Goal: Task Accomplishment & Management: Manage account settings

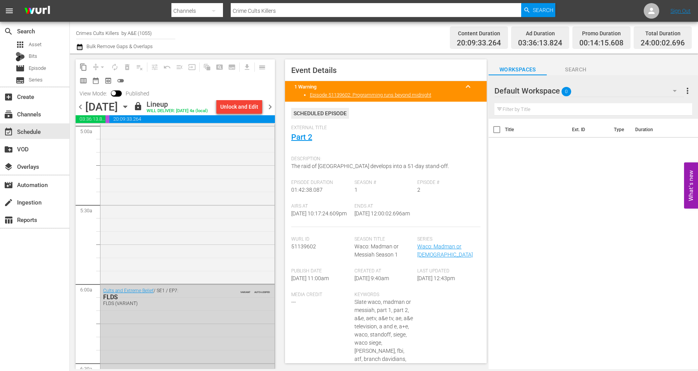
scroll to position [693, 0]
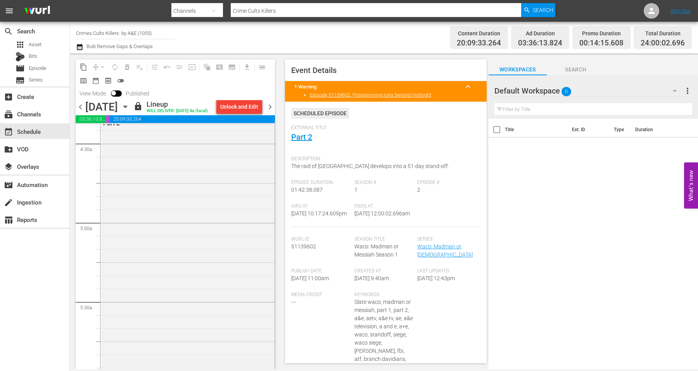
click at [130, 103] on icon "button" at bounding box center [125, 106] width 9 height 9
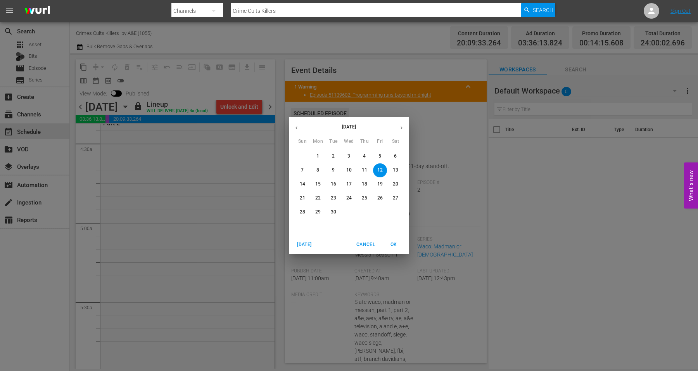
click at [392, 167] on span "13" at bounding box center [396, 170] width 14 height 7
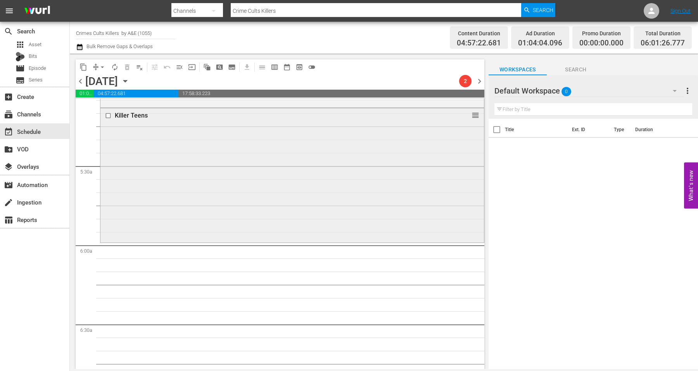
scroll to position [803, 0]
click at [178, 215] on div "Killer Teens reorder" at bounding box center [292, 174] width 384 height 132
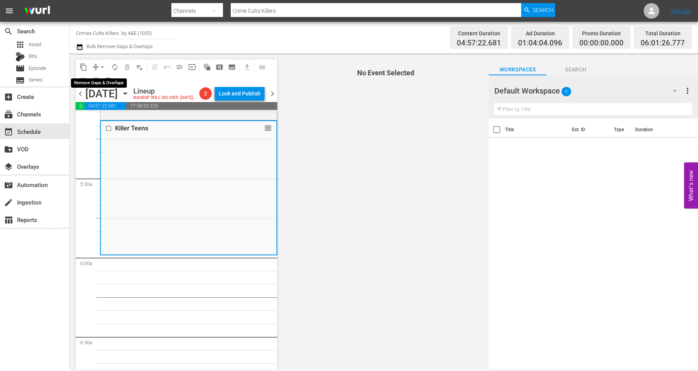
click at [101, 64] on span "arrow_drop_down" at bounding box center [103, 67] width 8 height 8
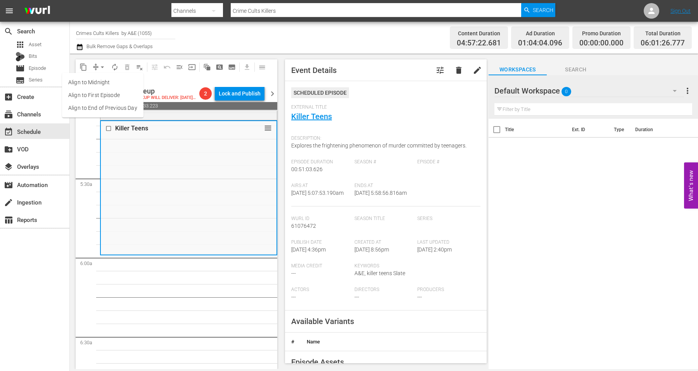
click at [95, 78] on li "Align to Midnight" at bounding box center [102, 82] width 81 height 13
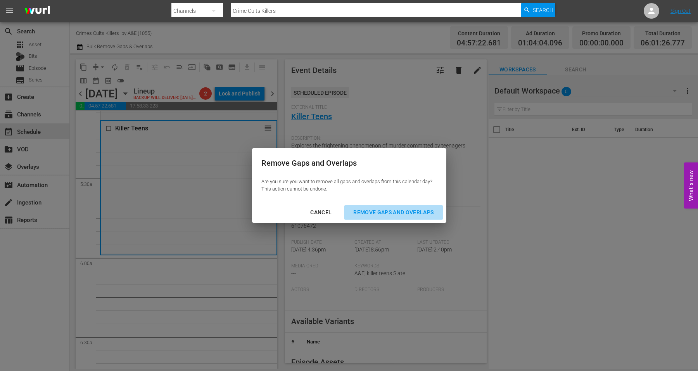
click at [395, 211] on div "Remove Gaps and Overlaps" at bounding box center [393, 213] width 93 height 10
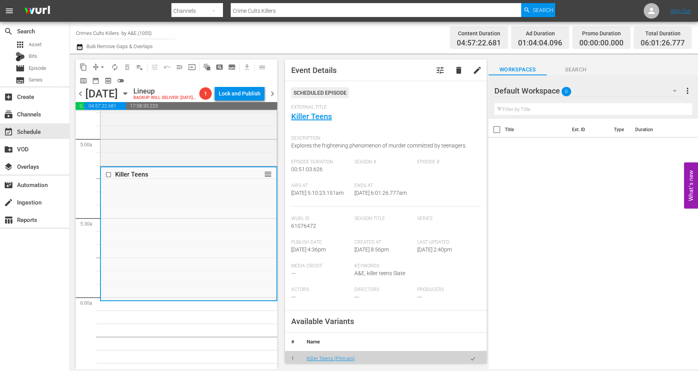
scroll to position [0, 0]
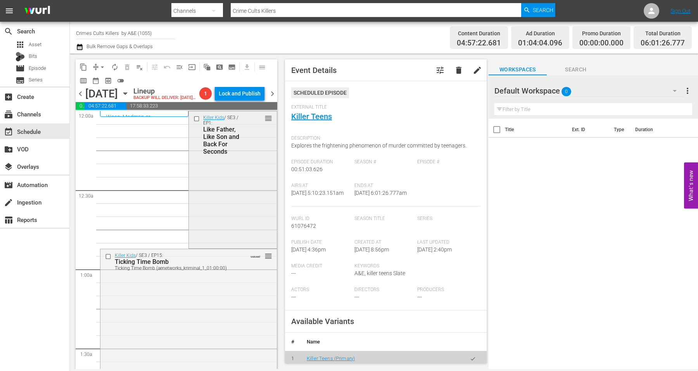
click at [220, 180] on div "Killer Kids / SE3 / EP1: Like Father, Like Son and Back For Seconds reorder" at bounding box center [233, 178] width 88 height 135
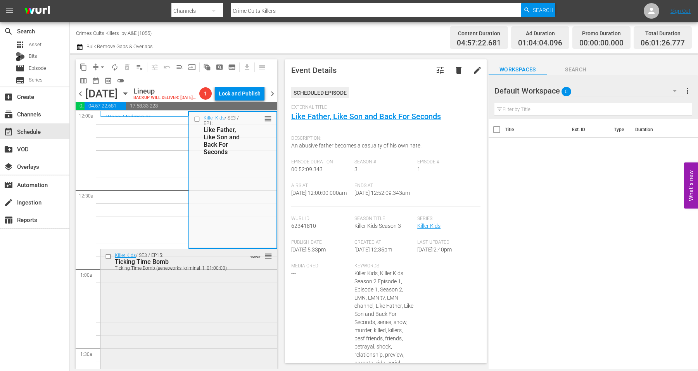
click at [175, 320] on div "Killer Kids / SE3 / EP15: Ticking Time Bomb Ticking Time Bomb (aenetworks_krimi…" at bounding box center [188, 317] width 177 height 136
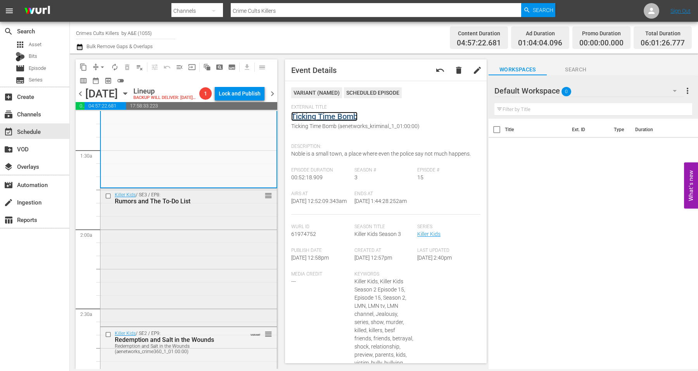
scroll to position [291, 0]
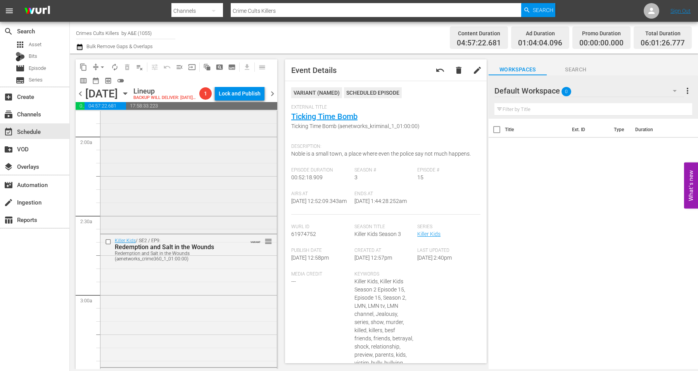
click at [168, 175] on div "Killer Kids / SE3 / EP8: Rumors and The To-Do List reorder" at bounding box center [188, 164] width 177 height 136
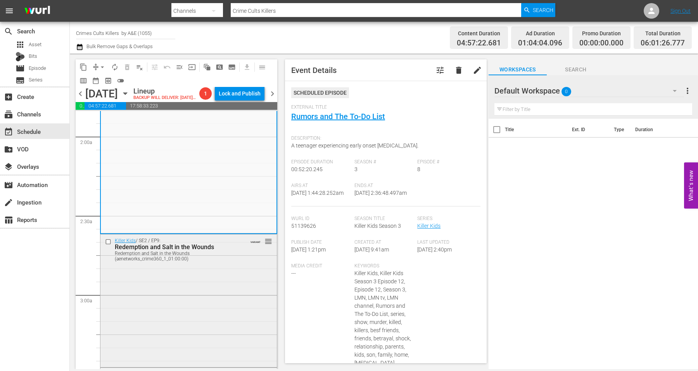
click at [167, 319] on div "Killer Kids / SE2 / EP9: Redemption and Salt in the Wounds Redemption and Salt …" at bounding box center [188, 299] width 177 height 131
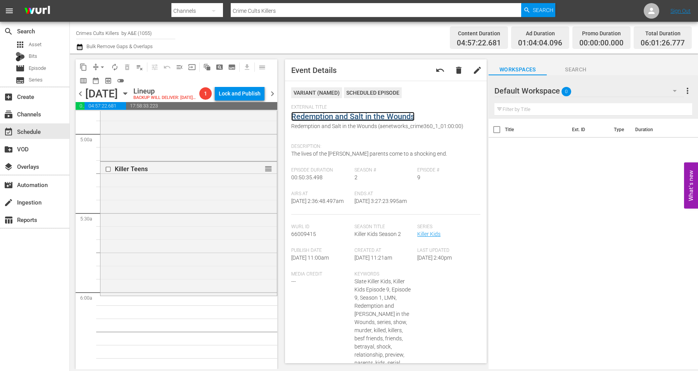
scroll to position [744, 0]
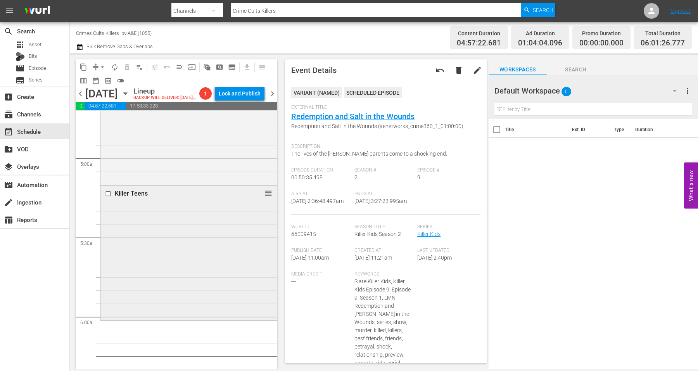
click at [174, 275] on div "Killer Teens reorder" at bounding box center [188, 252] width 177 height 132
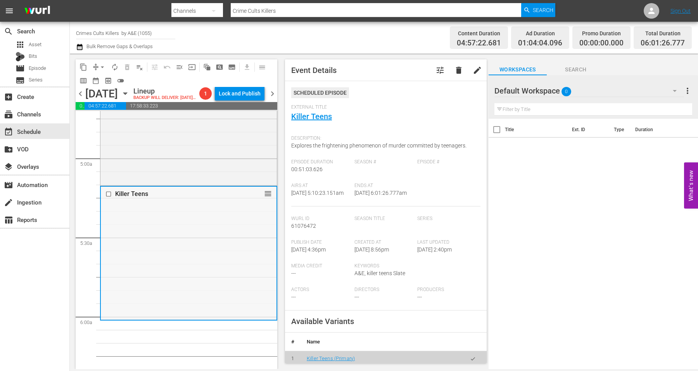
click at [174, 264] on div "Killer Teens reorder" at bounding box center [189, 253] width 176 height 132
click at [101, 69] on span "arrow_drop_down" at bounding box center [103, 67] width 8 height 8
click at [100, 83] on li "Align to Midnight" at bounding box center [102, 82] width 81 height 13
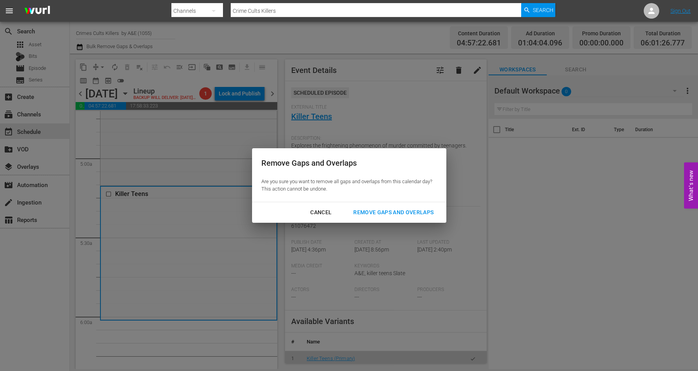
click at [360, 214] on div "Remove Gaps and Overlaps" at bounding box center [393, 213] width 93 height 10
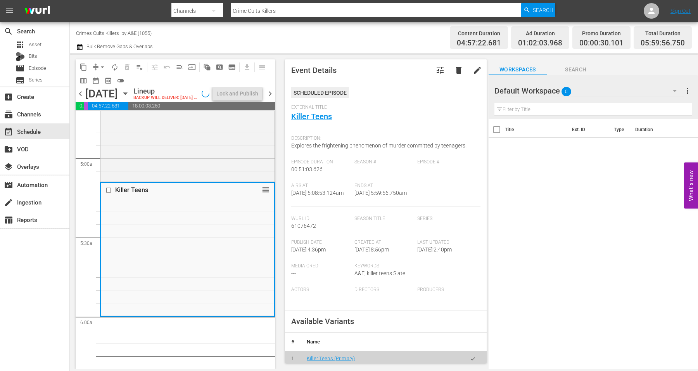
scroll to position [771, 0]
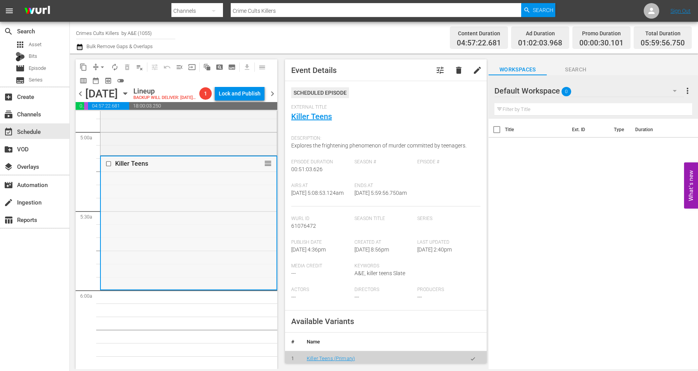
click at [202, 253] on div "Killer Teens reorder" at bounding box center [189, 222] width 176 height 132
click at [102, 67] on span "arrow_drop_down" at bounding box center [103, 67] width 8 height 8
click at [103, 81] on li "Align to Midnight" at bounding box center [102, 82] width 81 height 13
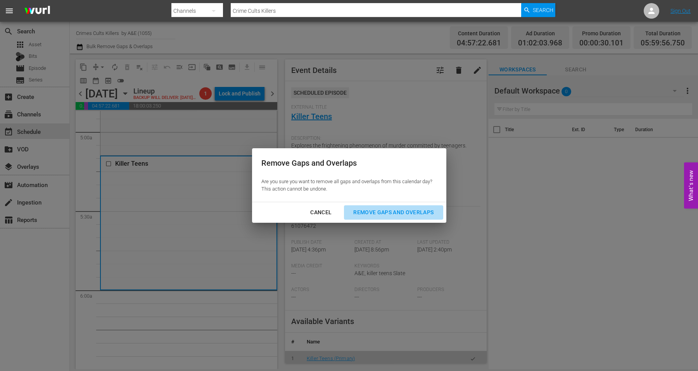
click at [376, 215] on div "Remove Gaps and Overlaps" at bounding box center [393, 213] width 93 height 10
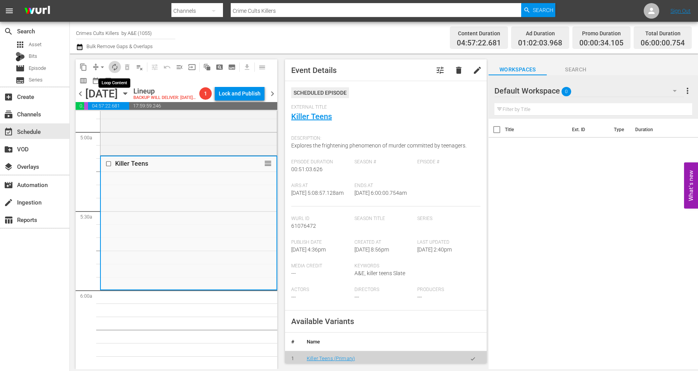
click at [115, 64] on span "autorenew_outlined" at bounding box center [115, 67] width 8 height 8
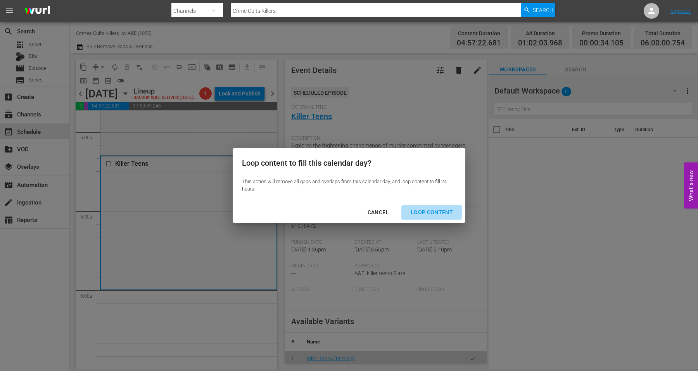
click at [429, 211] on div "Loop Content" at bounding box center [432, 213] width 55 height 10
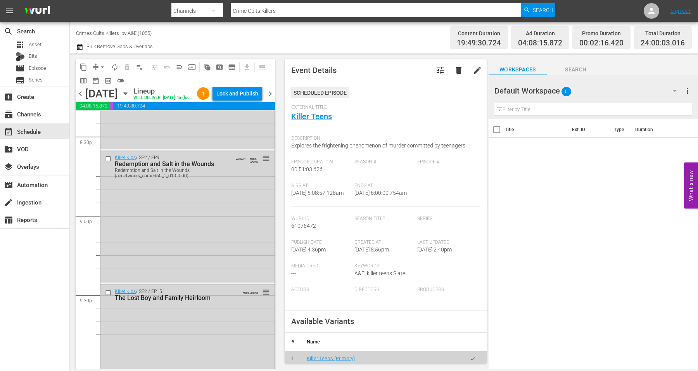
scroll to position [3554, 0]
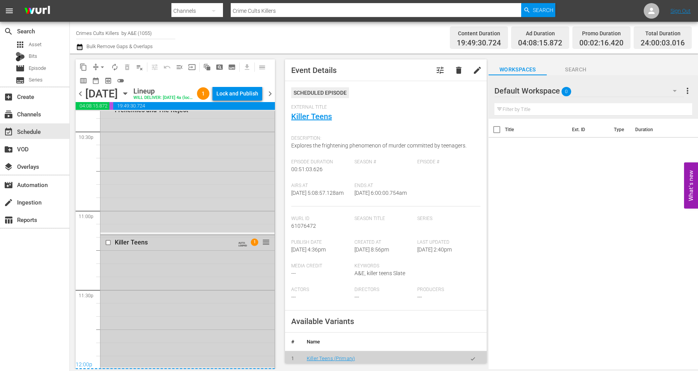
click at [155, 314] on div "Killer Teens AUTO-LOOPED 1 reorder" at bounding box center [187, 301] width 174 height 132
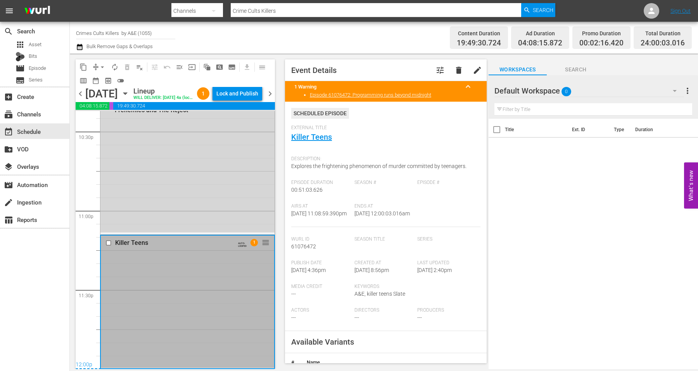
click at [249, 87] on div "chevron_left Saturday, September 13th September 13th Lineup WILL DELIVER: 9/12 …" at bounding box center [175, 94] width 199 height 15
click at [248, 93] on div "Lock and Publish" at bounding box center [238, 94] width 42 height 14
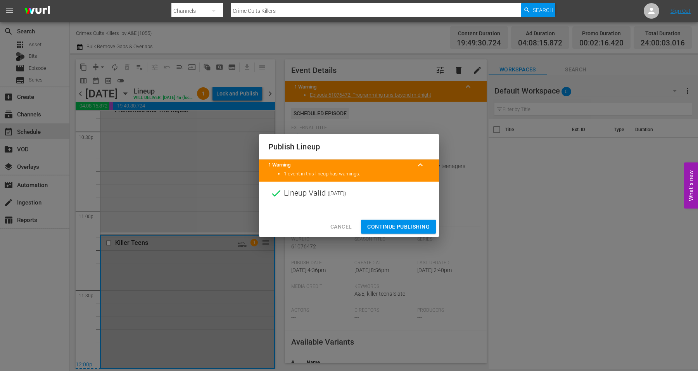
click at [391, 224] on span "Continue Publishing" at bounding box center [398, 227] width 62 height 10
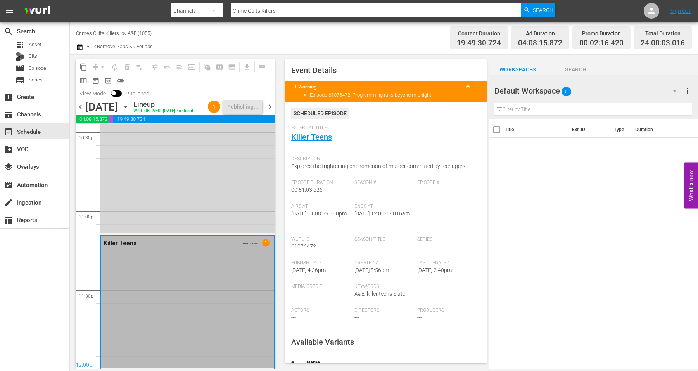
click at [127, 108] on icon "button" at bounding box center [124, 107] width 3 height 2
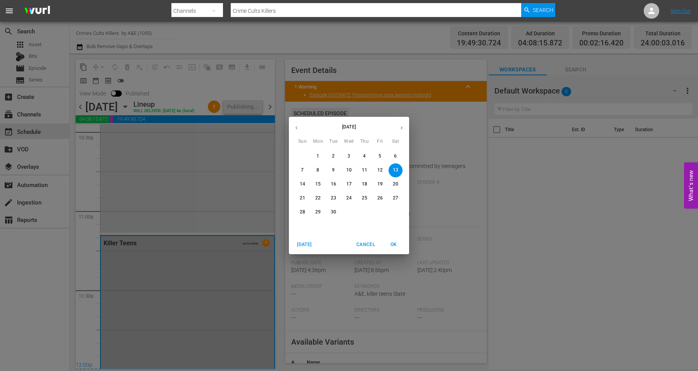
click at [303, 181] on p "14" at bounding box center [302, 184] width 5 height 7
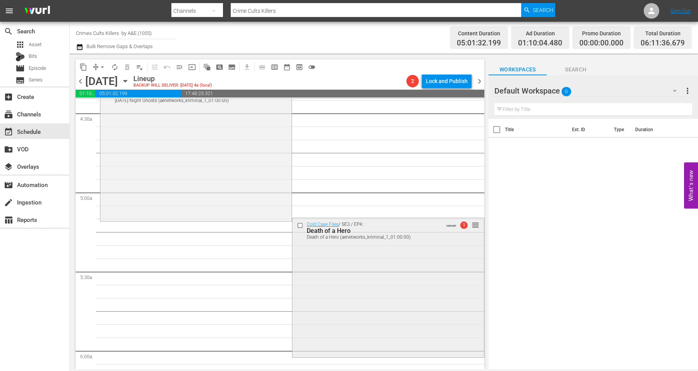
scroll to position [825, 0]
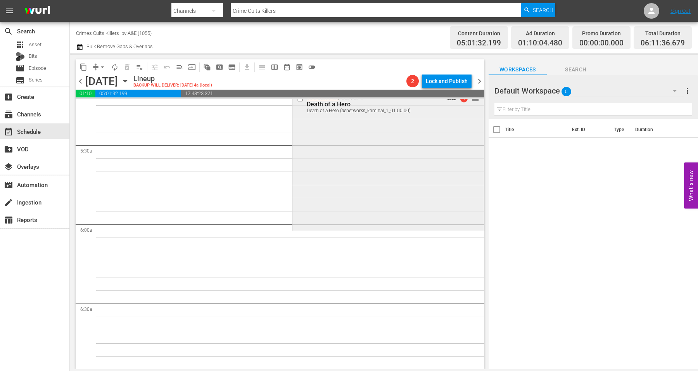
click at [334, 185] on div "Cold Case Files / SE3 / EP4: Death of a Hero Death of a Hero (aenetworks_krimin…" at bounding box center [388, 161] width 191 height 138
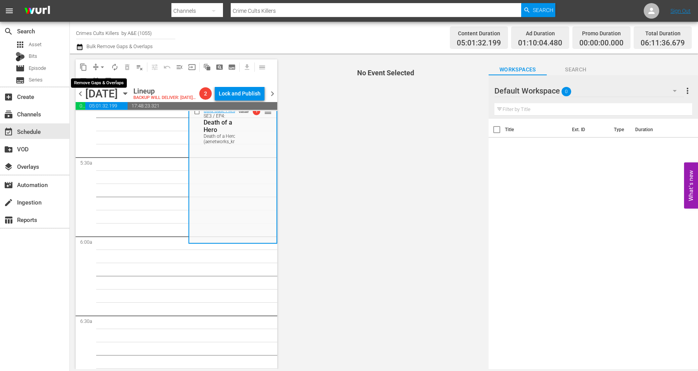
click at [102, 65] on span "arrow_drop_down" at bounding box center [103, 67] width 8 height 8
click at [97, 80] on li "Align to Midnight" at bounding box center [102, 82] width 81 height 13
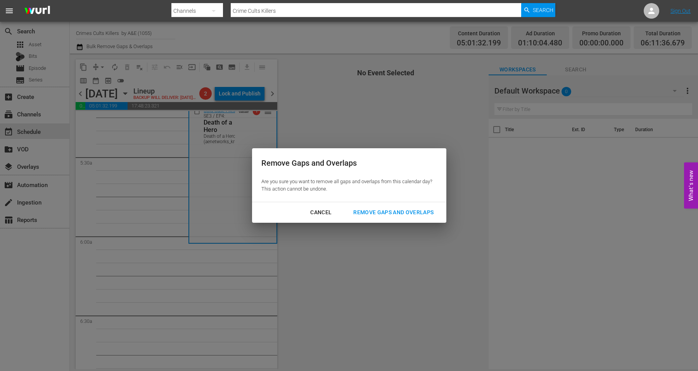
click at [402, 212] on div "Remove Gaps and Overlaps" at bounding box center [393, 213] width 93 height 10
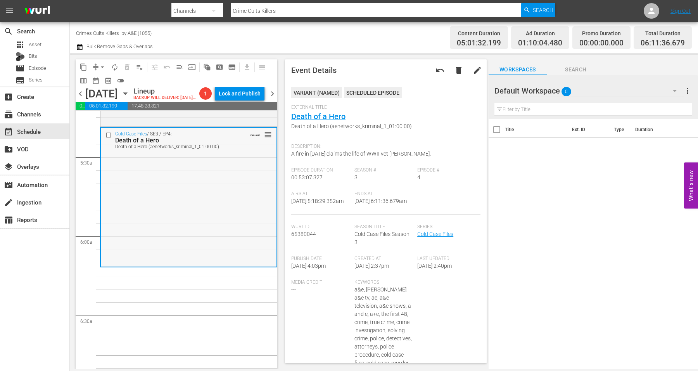
click at [170, 233] on div "Cold Case Files / SE3 / EP4: Death of a Hero Death of a Hero (aenetworks_krimin…" at bounding box center [189, 197] width 176 height 138
click at [97, 66] on button "arrow_drop_down" at bounding box center [102, 67] width 12 height 12
click at [91, 82] on li "Align to Midnight" at bounding box center [102, 82] width 81 height 13
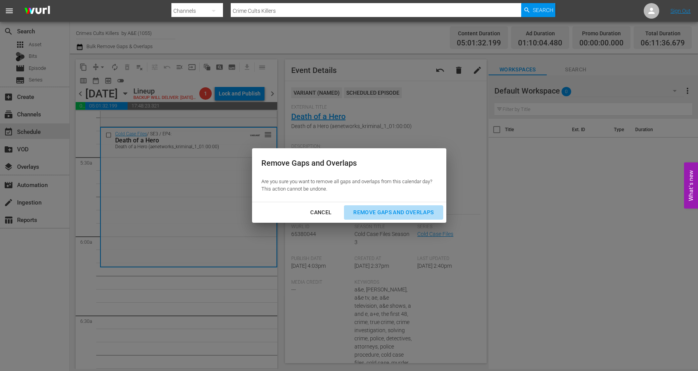
click at [369, 211] on div "Remove Gaps and Overlaps" at bounding box center [393, 213] width 93 height 10
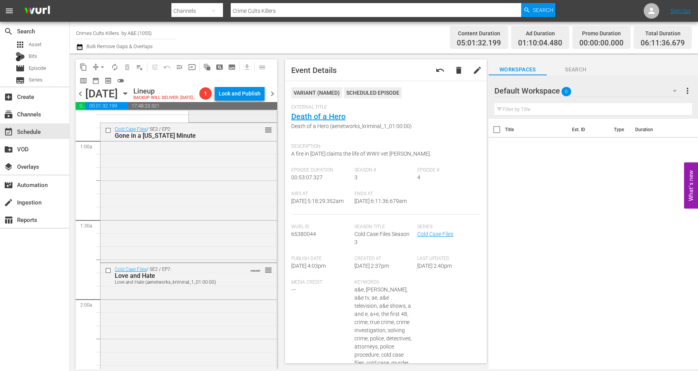
scroll to position [0, 0]
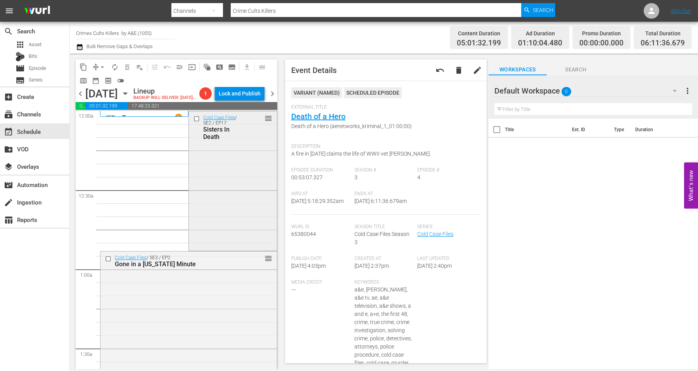
click at [212, 178] on div "Cold Case Files / SE2 / EP17: Sisters In Death reorder" at bounding box center [233, 180] width 88 height 138
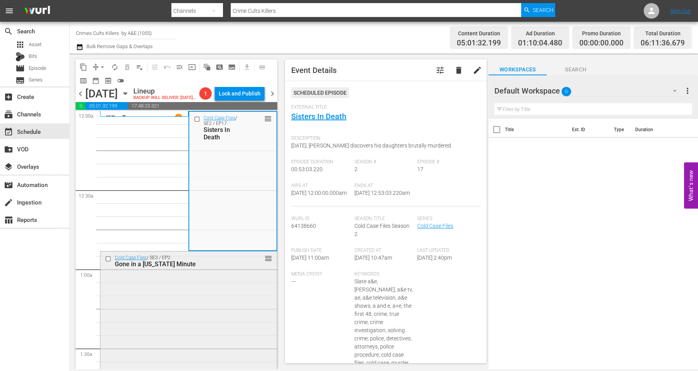
click at [192, 308] on div "Cold Case Files / SE3 / EP2: Gone in a New York Minute reorder" at bounding box center [188, 320] width 177 height 138
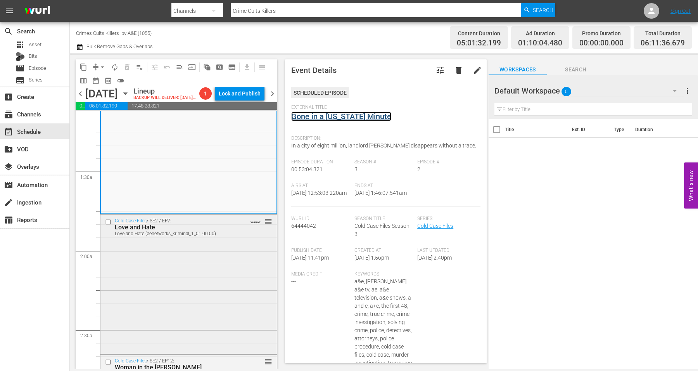
scroll to position [194, 0]
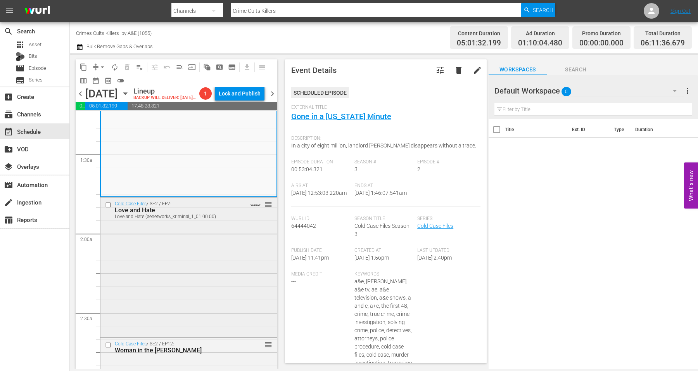
click at [151, 237] on div "Cold Case Files / SE2 / EP7: Love and Hate Love and Hate (aenetworks_kriminal_1…" at bounding box center [188, 266] width 177 height 138
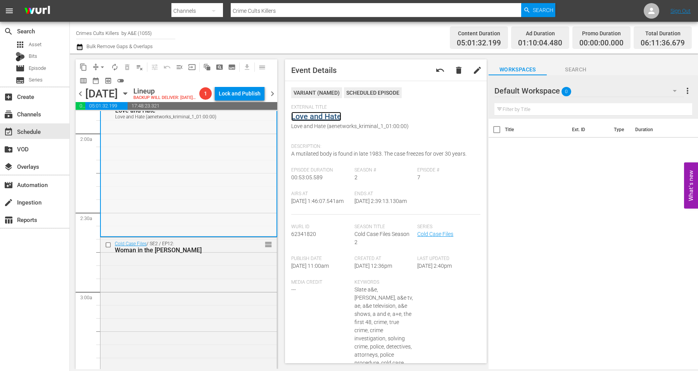
scroll to position [340, 0]
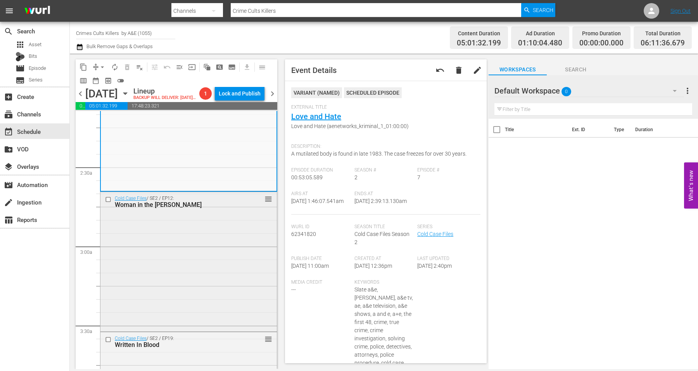
click at [168, 254] on div "Cold Case Files / SE2 / EP12: Woman in the Woods reorder" at bounding box center [188, 261] width 177 height 138
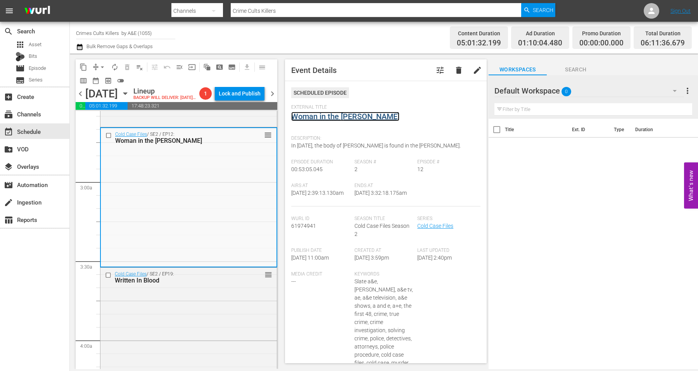
scroll to position [437, 0]
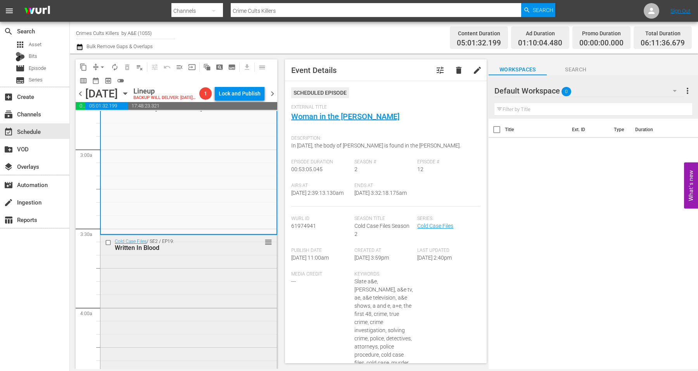
click at [146, 281] on div "Cold Case Files / SE2 / EP19: Written In Blood reorder" at bounding box center [188, 304] width 177 height 138
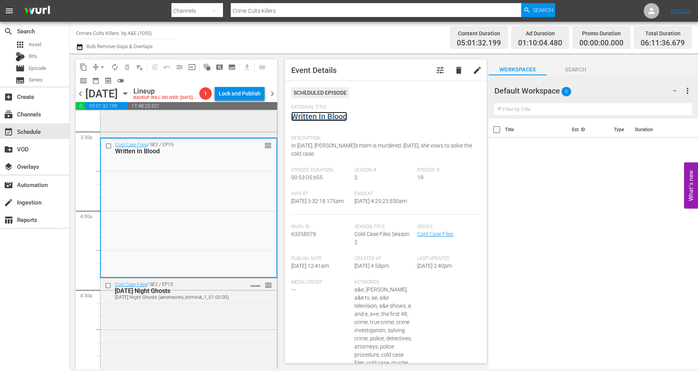
scroll to position [582, 0]
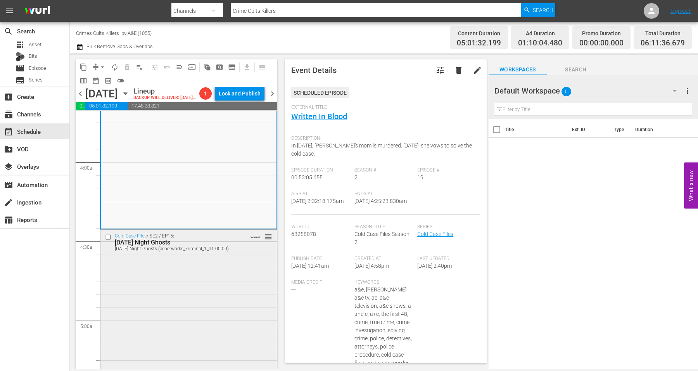
click at [175, 290] on div "Cold Case Files / SE2 / EP15: Friday Night Ghosts Friday Night Ghosts (aenetwor…" at bounding box center [188, 299] width 177 height 138
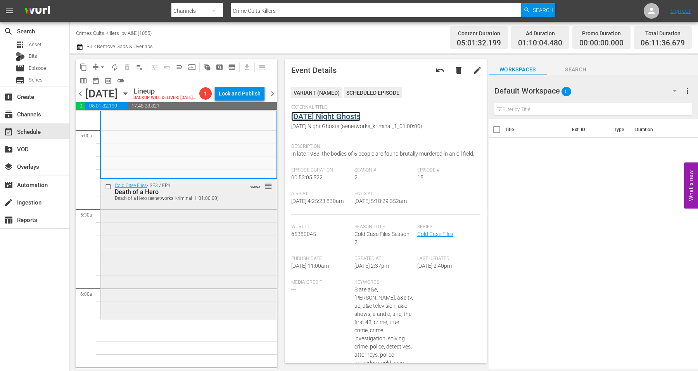
scroll to position [776, 0]
click at [177, 253] on div "Cold Case Files / SE3 / EP4: Death of a Hero Death of a Hero (aenetworks_krimin…" at bounding box center [188, 245] width 177 height 138
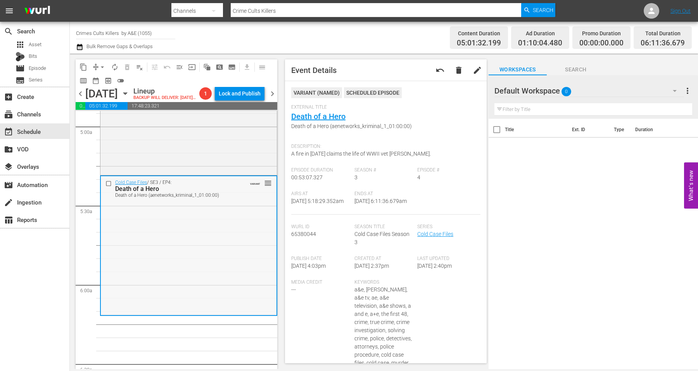
click at [180, 267] on div "Cold Case Files / SE3 / EP4: Death of a Hero Death of a Hero (aenetworks_krimin…" at bounding box center [189, 245] width 176 height 138
click at [101, 68] on span "arrow_drop_down" at bounding box center [103, 67] width 8 height 8
click at [99, 80] on li "Align to Midnight" at bounding box center [102, 82] width 81 height 13
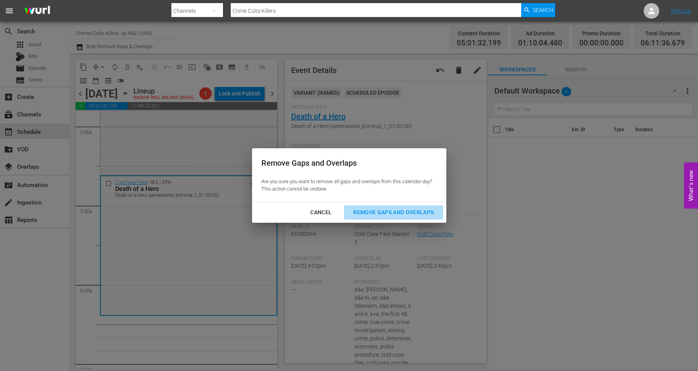
click at [398, 211] on div "Remove Gaps and Overlaps" at bounding box center [393, 213] width 93 height 10
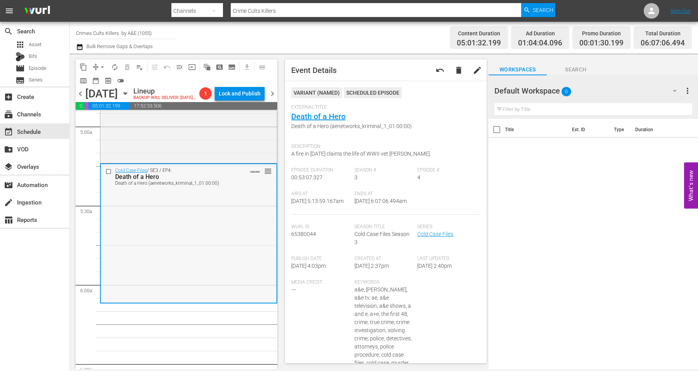
click at [184, 253] on div "Cold Case Files / SE3 / EP4: Death of a Hero Death of a Hero (aenetworks_krimin…" at bounding box center [189, 233] width 176 height 138
click at [99, 65] on span "arrow_drop_down" at bounding box center [103, 67] width 8 height 8
click at [104, 80] on li "Align to Midnight" at bounding box center [102, 82] width 81 height 13
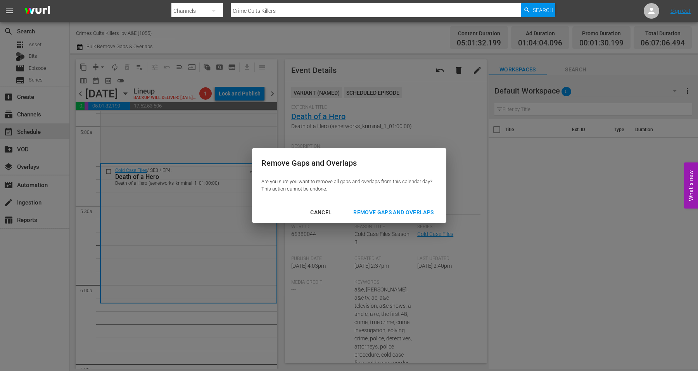
click at [377, 208] on div "Remove Gaps and Overlaps" at bounding box center [393, 213] width 93 height 10
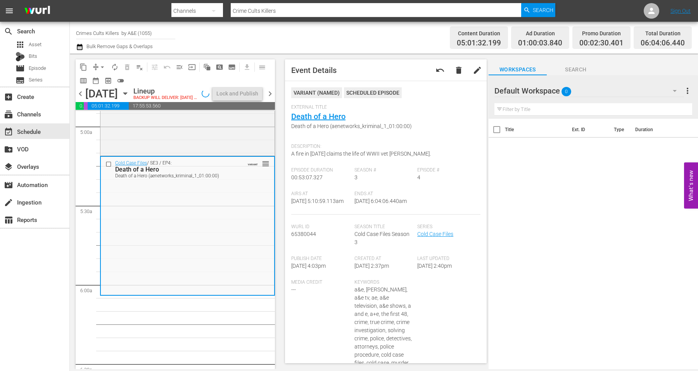
scroll to position [762, 0]
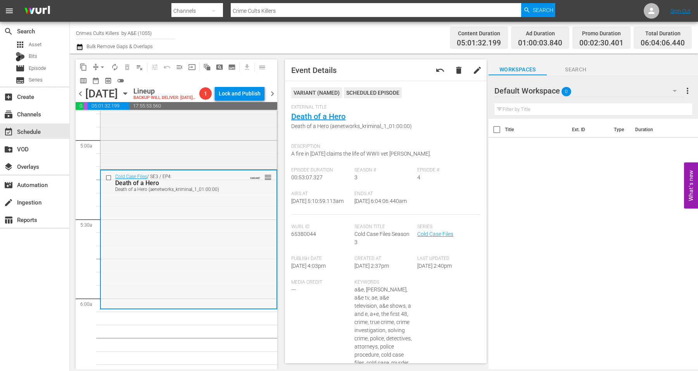
click at [146, 221] on div "Cold Case Files / SE3 / EP4: Death of a Hero Death of a Hero (aenetworks_krimin…" at bounding box center [189, 239] width 176 height 138
click at [101, 68] on span "arrow_drop_down" at bounding box center [103, 67] width 8 height 8
click at [102, 79] on li "Align to Midnight" at bounding box center [102, 82] width 81 height 13
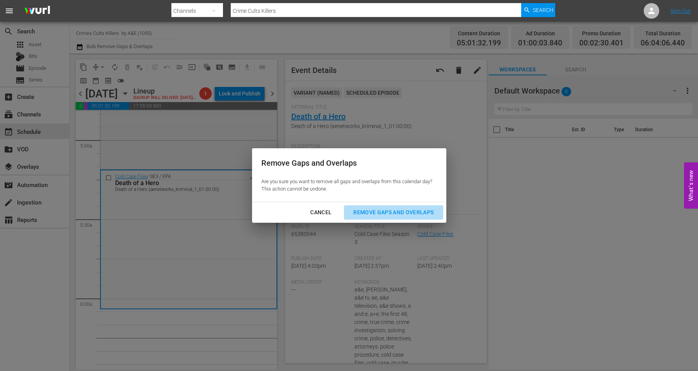
click at [387, 216] on div "Remove Gaps and Overlaps" at bounding box center [393, 213] width 93 height 10
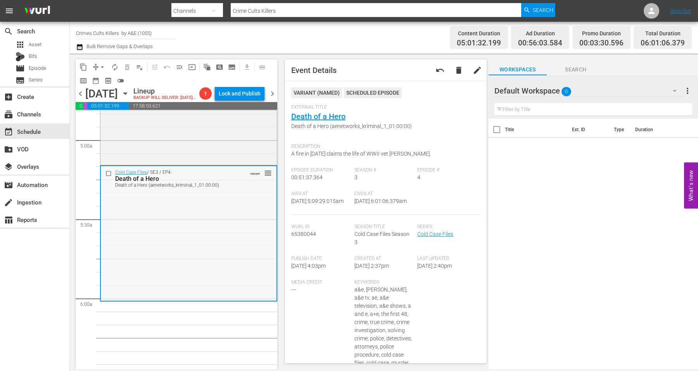
click at [218, 247] on div "Cold Case Files / SE3 / EP4: Death of a Hero Death of a Hero (aenetworks_krimin…" at bounding box center [189, 233] width 176 height 134
click at [101, 68] on span "arrow_drop_down" at bounding box center [103, 67] width 8 height 8
click at [105, 83] on li "Align to Midnight" at bounding box center [102, 82] width 81 height 13
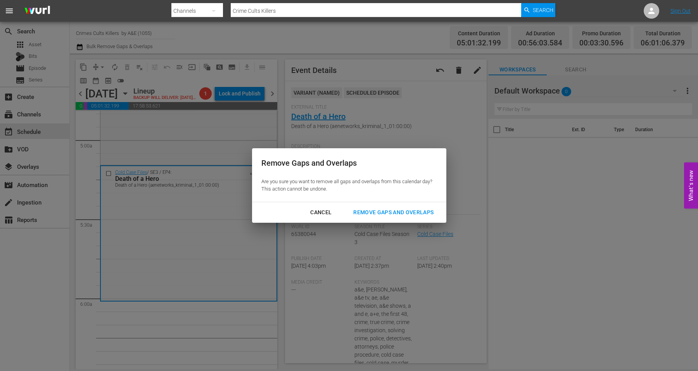
click at [393, 209] on div "Remove Gaps and Overlaps" at bounding box center [393, 213] width 93 height 10
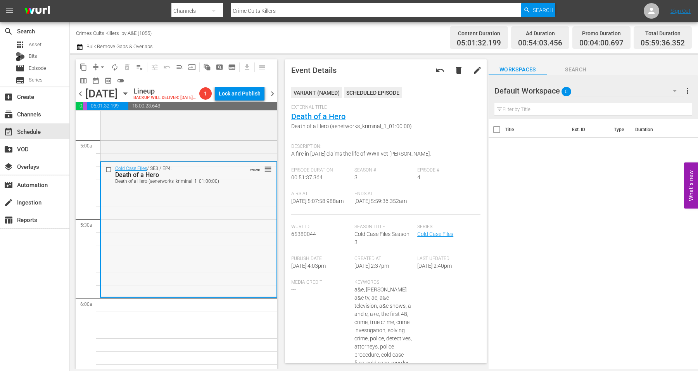
click at [132, 217] on div "Cold Case Files / SE3 / EP4: Death of a Hero Death of a Hero (aenetworks_krimin…" at bounding box center [189, 229] width 176 height 134
click at [146, 232] on div "Cold Case Files / SE3 / EP4: Death of a Hero Death of a Hero (aenetworks_krimin…" at bounding box center [189, 229] width 176 height 134
click at [102, 65] on span "arrow_drop_down" at bounding box center [103, 67] width 8 height 8
click at [106, 83] on li "Align to Midnight" at bounding box center [102, 82] width 81 height 13
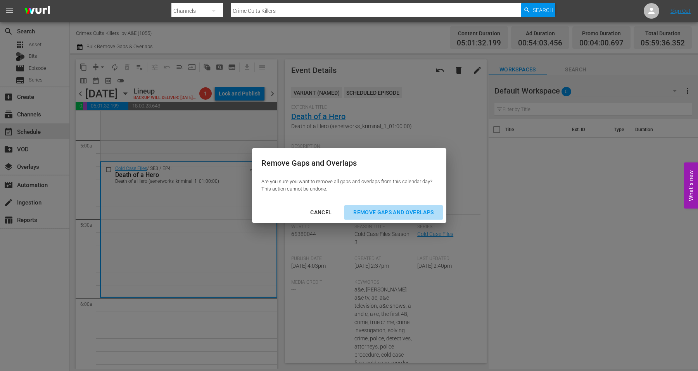
click at [407, 210] on div "Remove Gaps and Overlaps" at bounding box center [393, 213] width 93 height 10
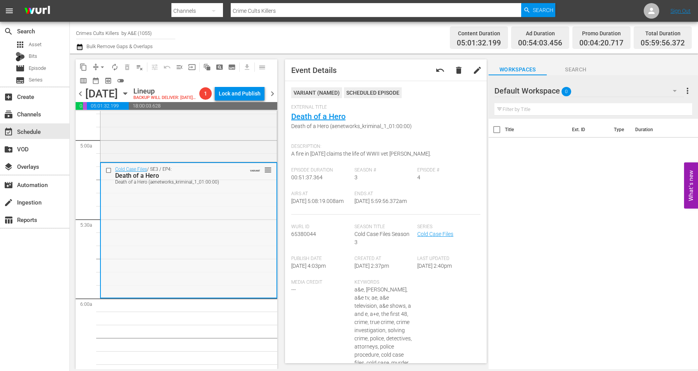
click at [158, 250] on div "Cold Case Files / SE3 / EP4: Death of a Hero Death of a Hero (aenetworks_krimin…" at bounding box center [189, 230] width 176 height 134
click at [99, 64] on span "arrow_drop_down" at bounding box center [103, 67] width 8 height 8
click at [92, 80] on li "Align to Midnight" at bounding box center [102, 82] width 81 height 13
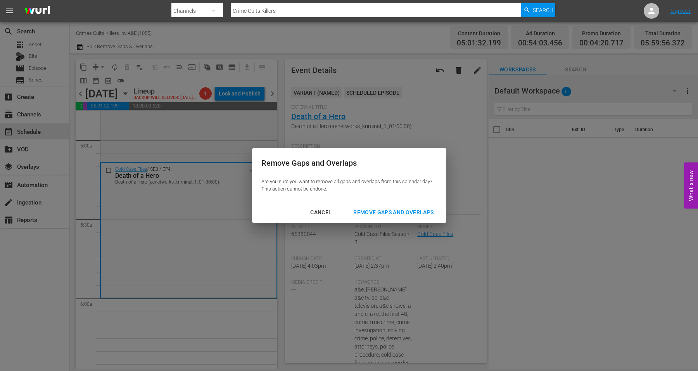
click at [372, 212] on div "Remove Gaps and Overlaps" at bounding box center [393, 213] width 93 height 10
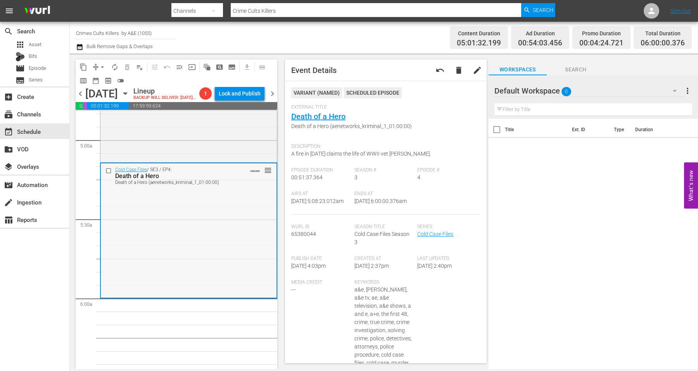
click at [174, 243] on div "Cold Case Files / SE3 / EP4: Death of a Hero Death of a Hero (aenetworks_krimin…" at bounding box center [189, 230] width 176 height 134
click at [114, 68] on span "autorenew_outlined" at bounding box center [115, 67] width 8 height 8
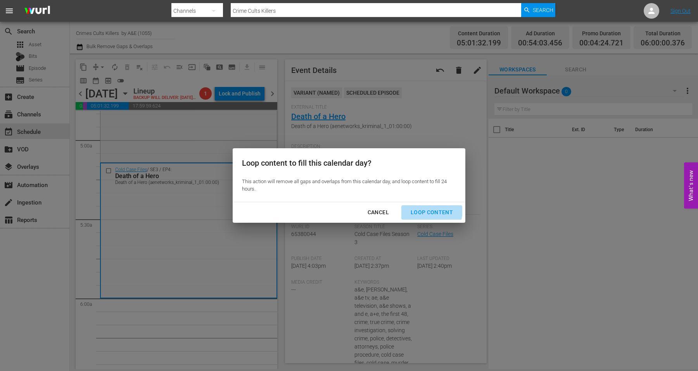
click at [421, 210] on div "Loop Content" at bounding box center [432, 213] width 55 height 10
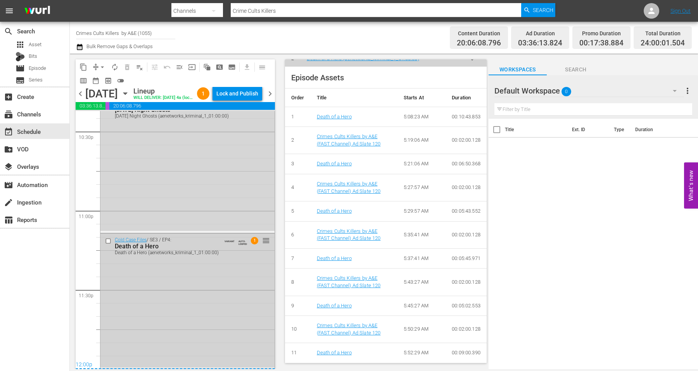
scroll to position [3554, 0]
click at [182, 277] on div "Cold Case Files / SE3 / EP4: Death of a Hero Death of a Hero (aenetworks_krimin…" at bounding box center [187, 301] width 174 height 134
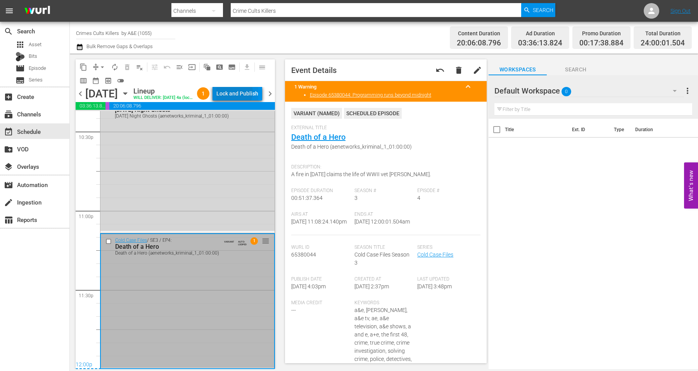
click at [246, 94] on div "Lock and Publish" at bounding box center [238, 94] width 42 height 14
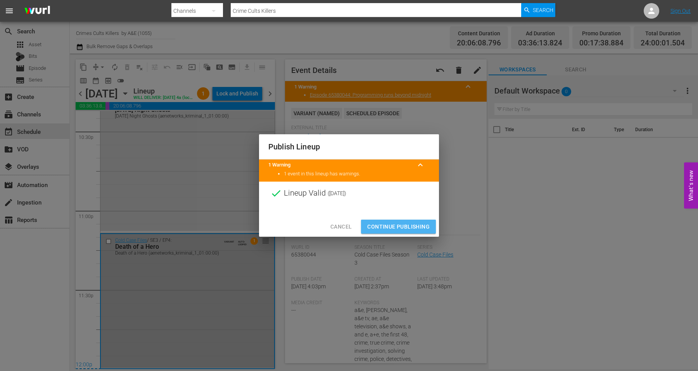
click at [402, 227] on span "Continue Publishing" at bounding box center [398, 227] width 62 height 10
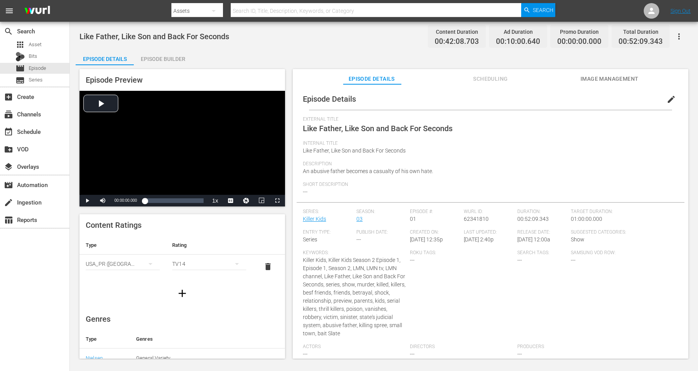
click at [156, 54] on div "Episode Builder" at bounding box center [163, 59] width 58 height 19
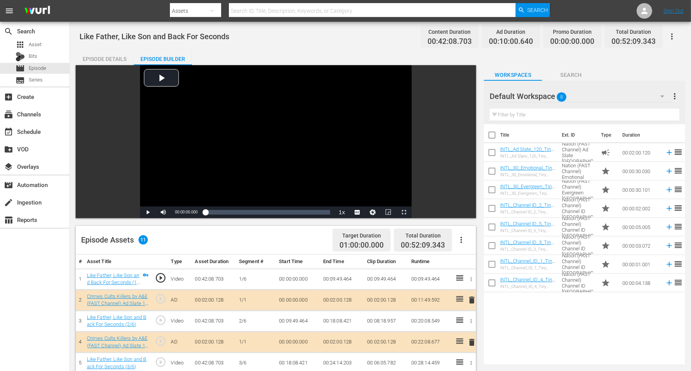
click at [558, 95] on span "8" at bounding box center [562, 97] width 10 height 16
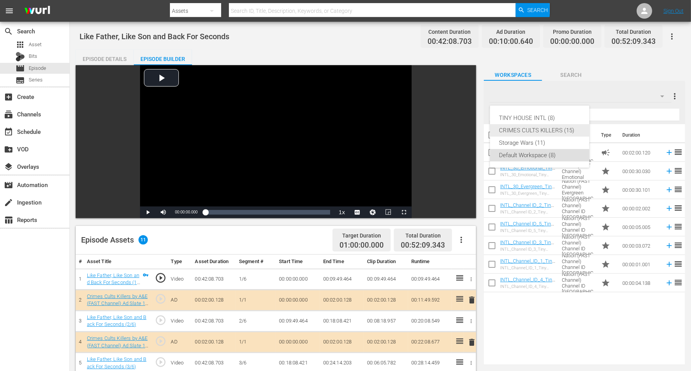
click at [555, 128] on div "CRIMES CULTS KILLERS (15)" at bounding box center [539, 130] width 81 height 12
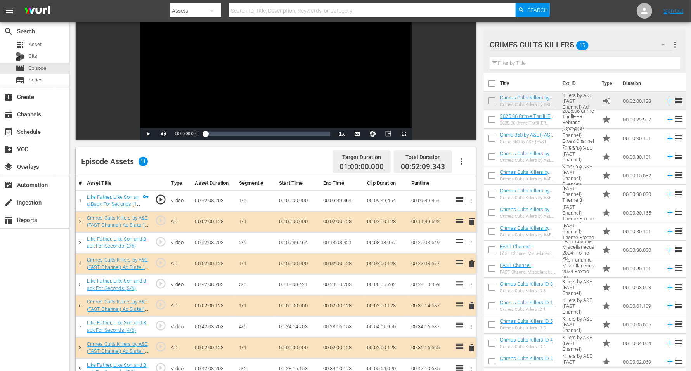
scroll to position [97, 0]
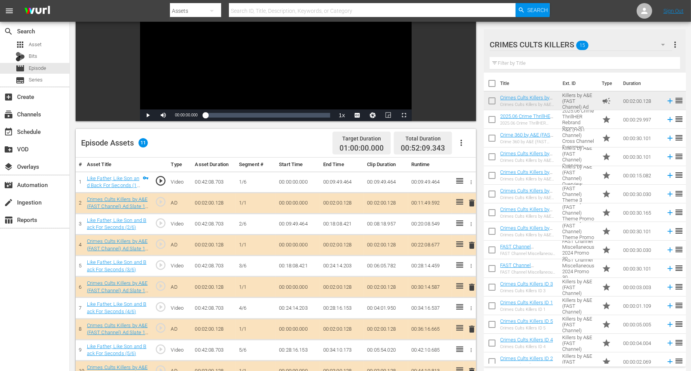
click at [471, 201] on span "delete" at bounding box center [471, 202] width 9 height 9
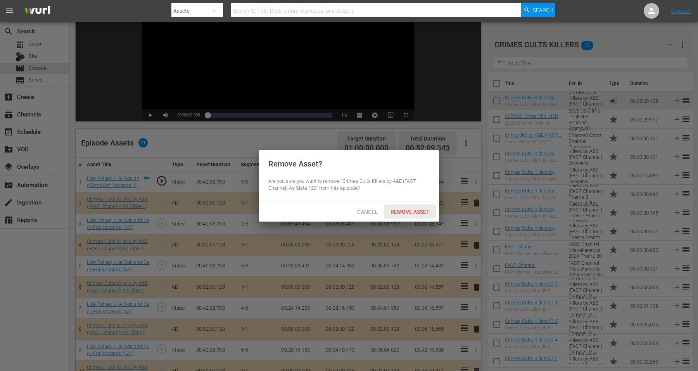
click at [422, 209] on span "Remove Asset" at bounding box center [411, 212] width 52 height 6
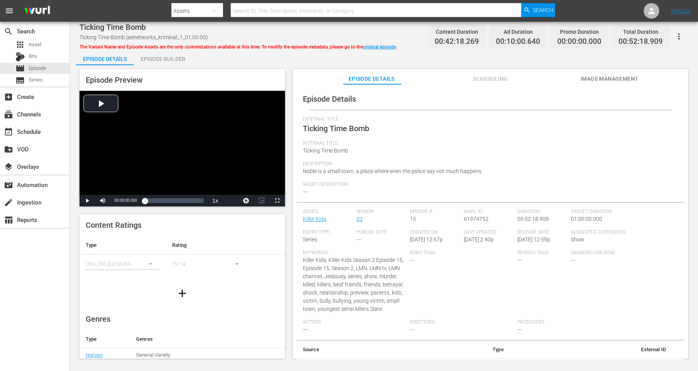
click at [169, 57] on div "Episode Builder" at bounding box center [163, 59] width 58 height 19
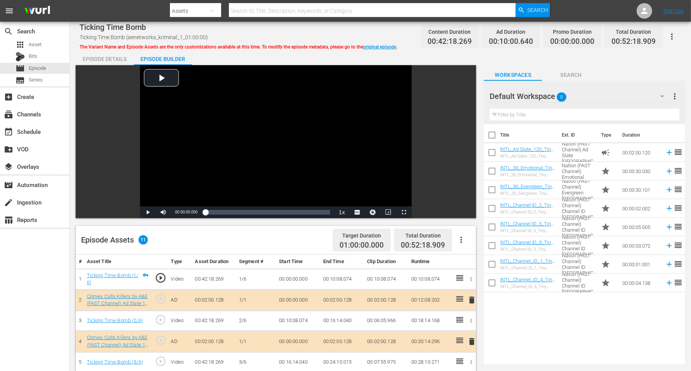
click at [558, 97] on span "8" at bounding box center [562, 97] width 10 height 16
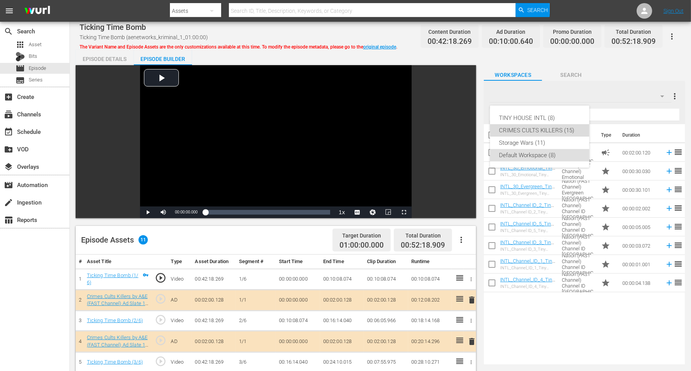
drag, startPoint x: 557, startPoint y: 128, endPoint x: 562, endPoint y: 128, distance: 4.7
click at [558, 128] on div "CRIMES CULTS KILLERS (15)" at bounding box center [539, 130] width 81 height 12
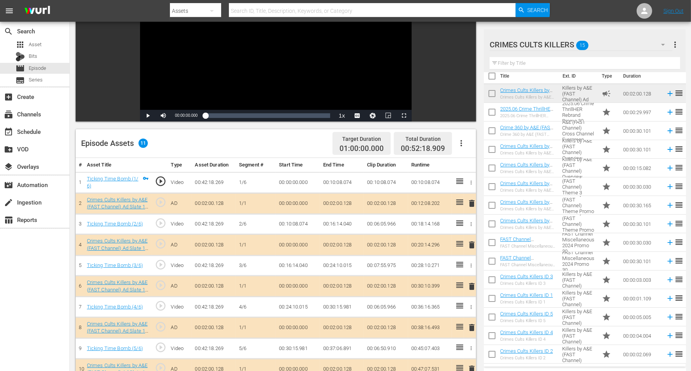
scroll to position [7, 0]
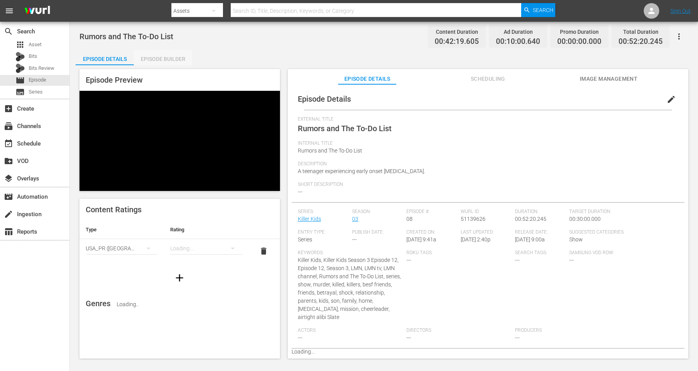
click at [161, 61] on div "Episode Builder" at bounding box center [163, 59] width 58 height 19
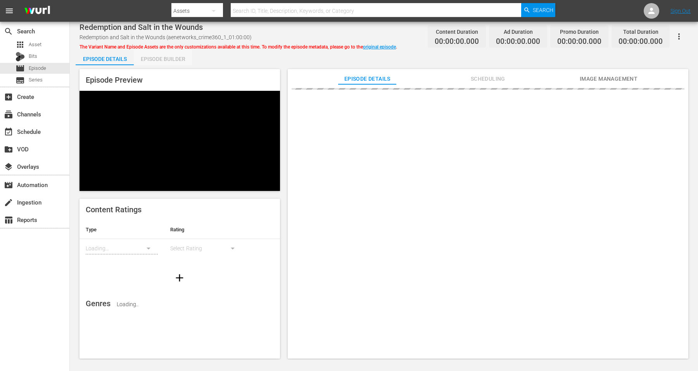
click at [167, 56] on div "Episode Builder" at bounding box center [163, 59] width 58 height 19
